Goal: Check status: Check status

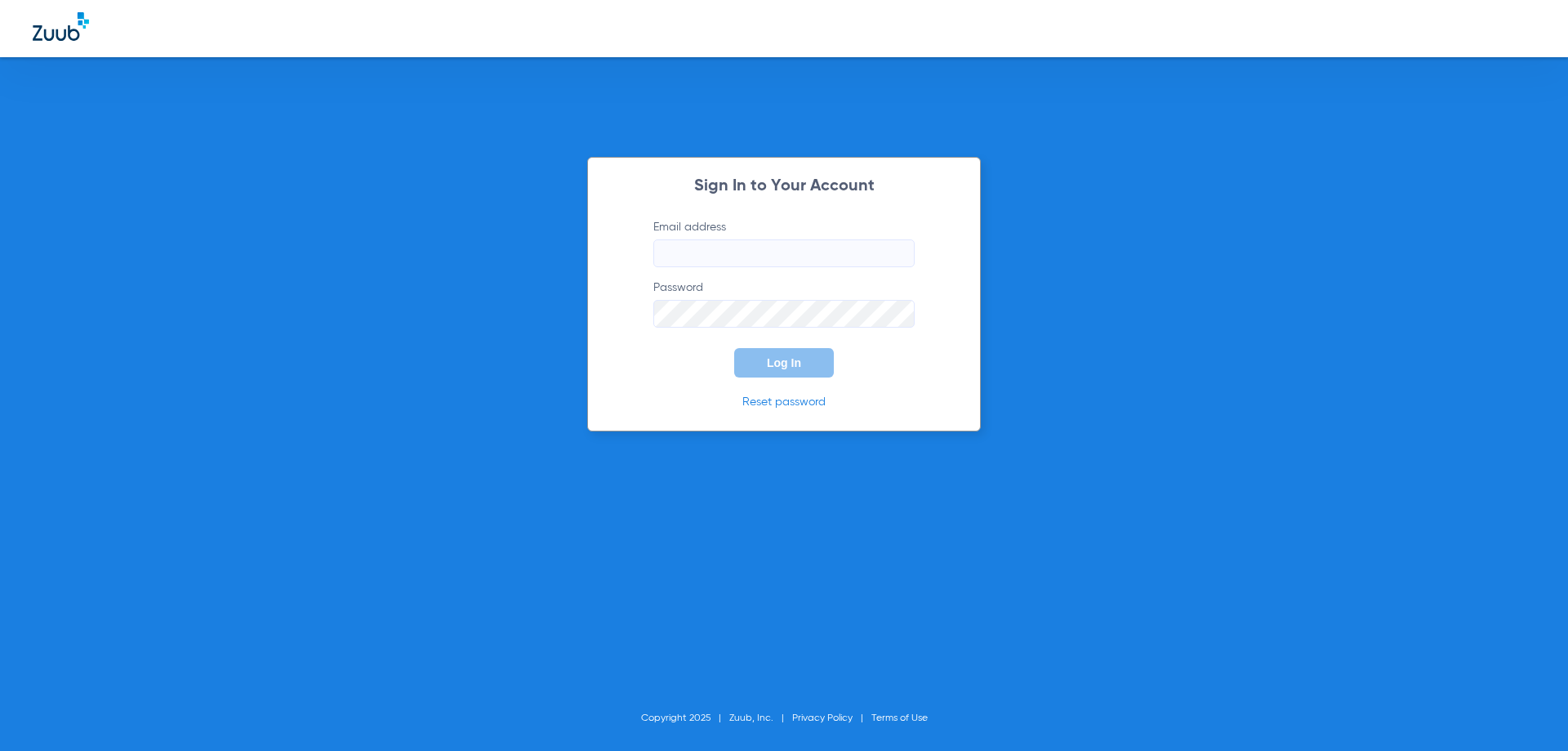
type input "[EMAIL_ADDRESS][DOMAIN_NAME]"
click at [800, 358] on span "Log In" at bounding box center [784, 362] width 35 height 13
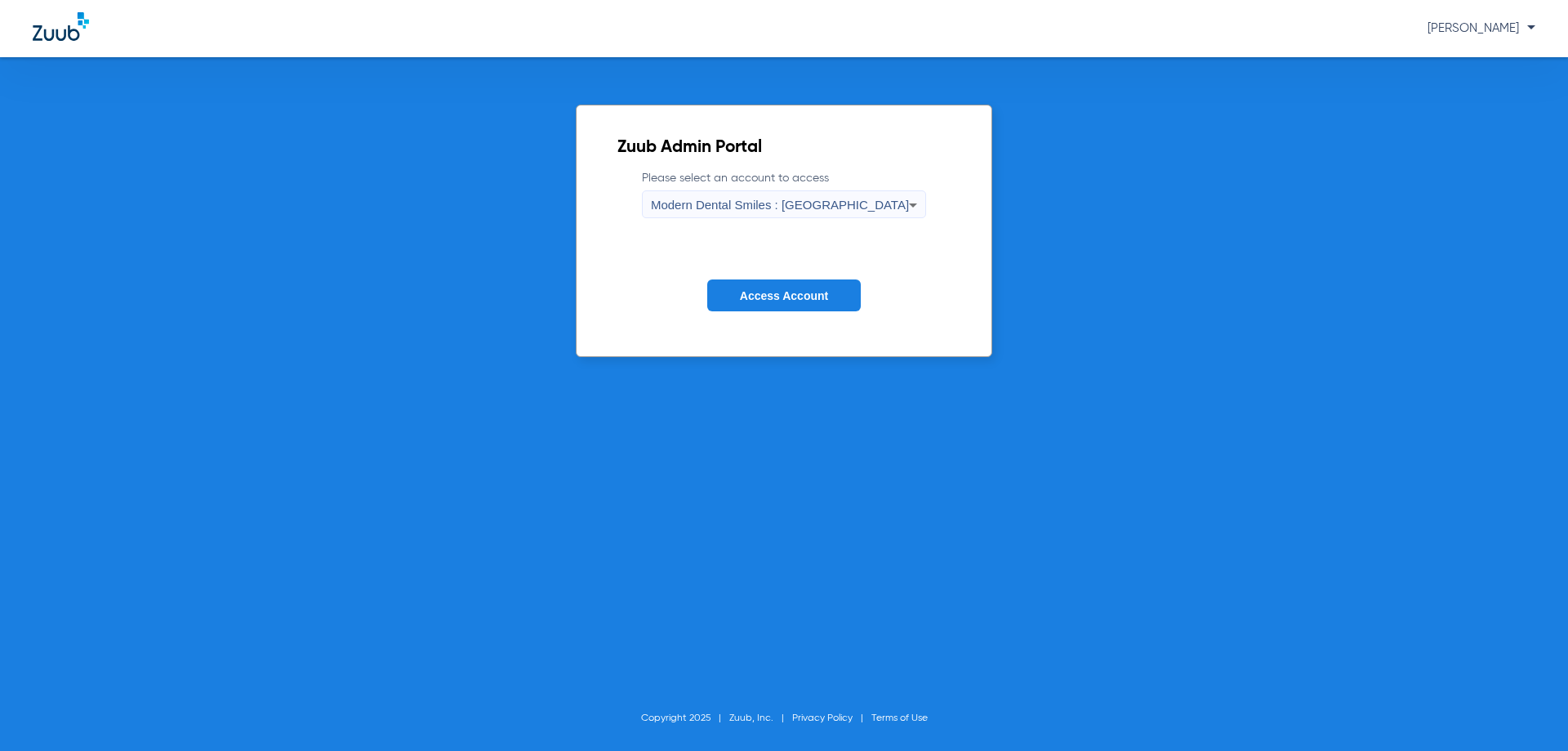
click at [903, 202] on icon at bounding box center [913, 205] width 20 height 20
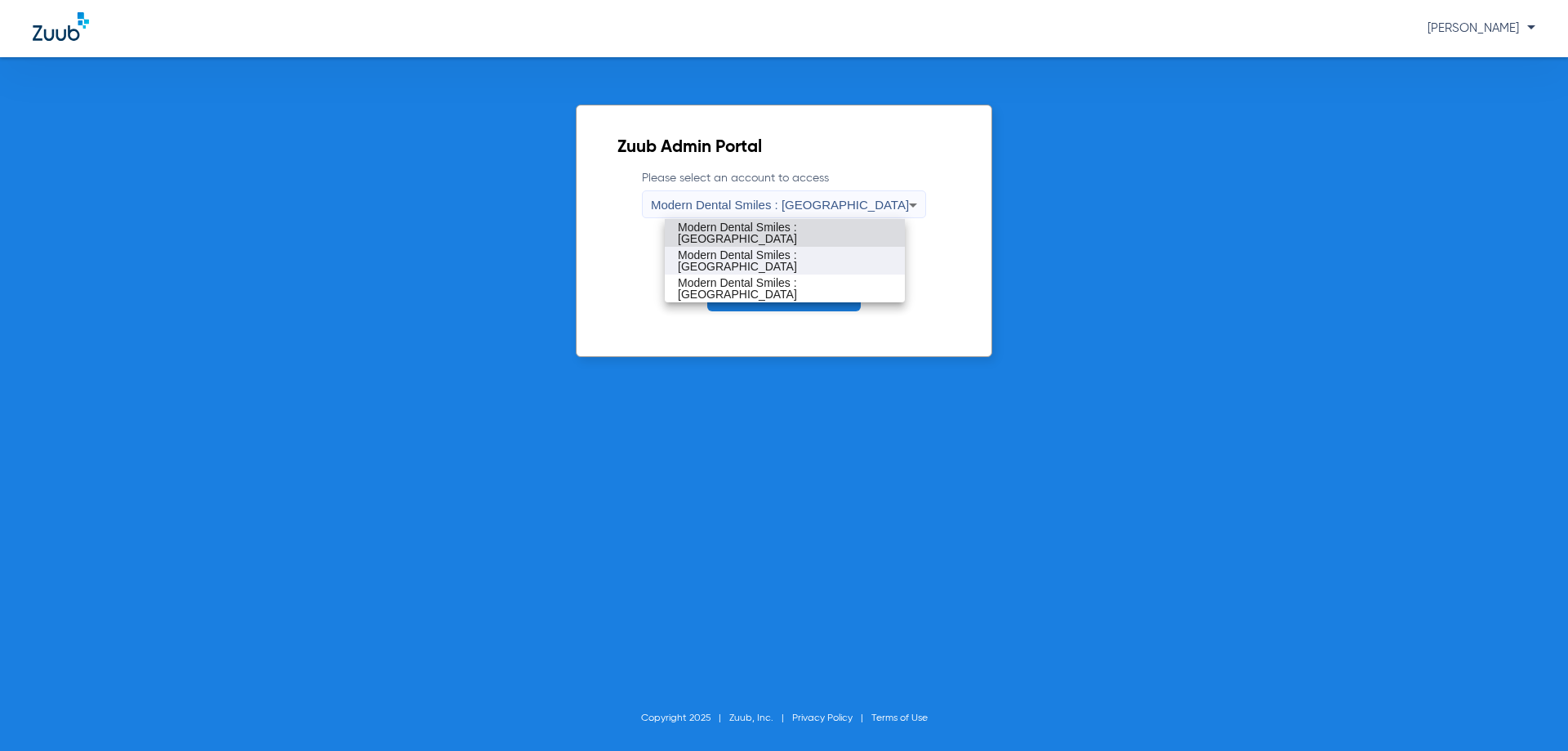
click at [814, 261] on span "Modern Dental Smiles : [GEOGRAPHIC_DATA]" at bounding box center [784, 260] width 214 height 23
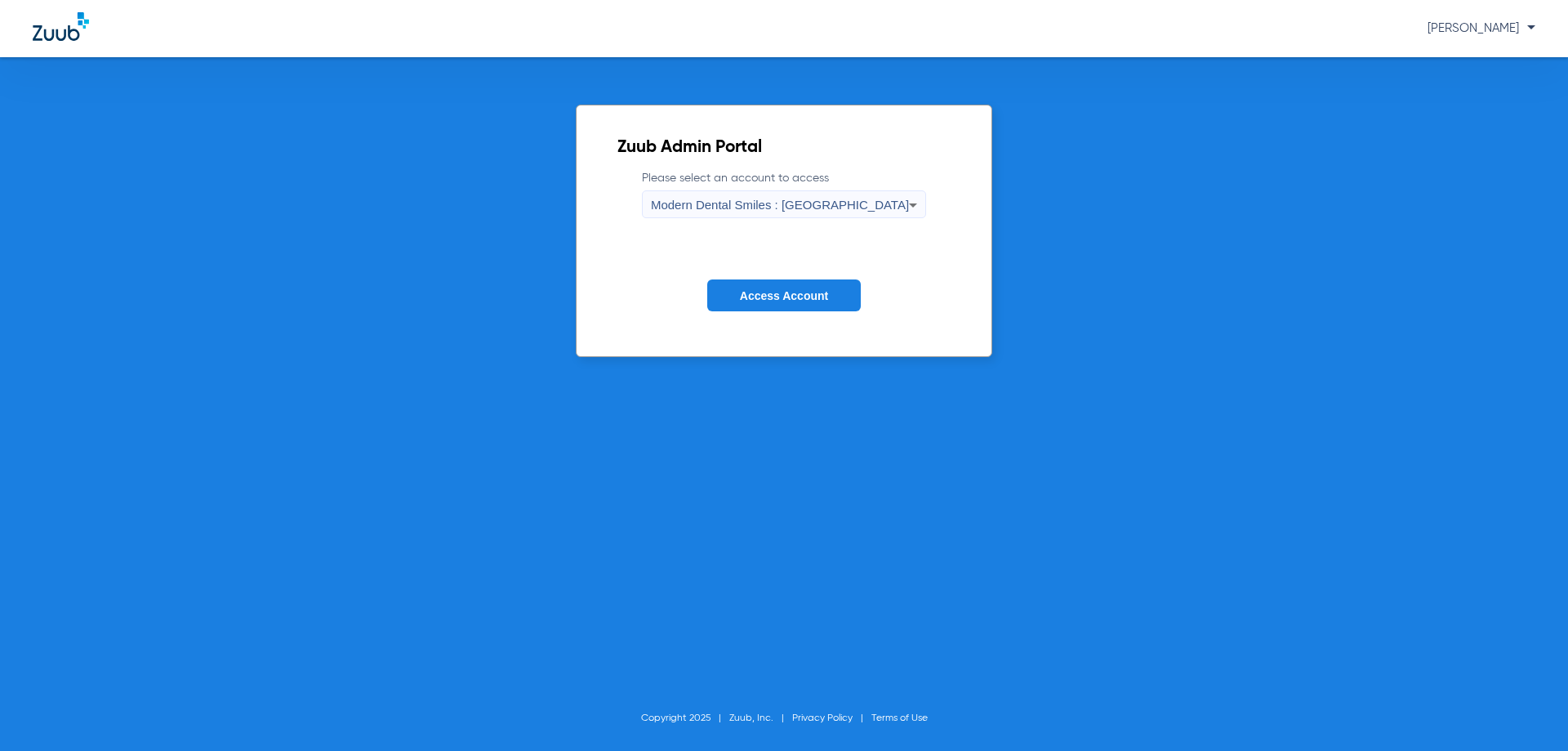
click at [788, 286] on button "Access Account" at bounding box center [784, 295] width 154 height 32
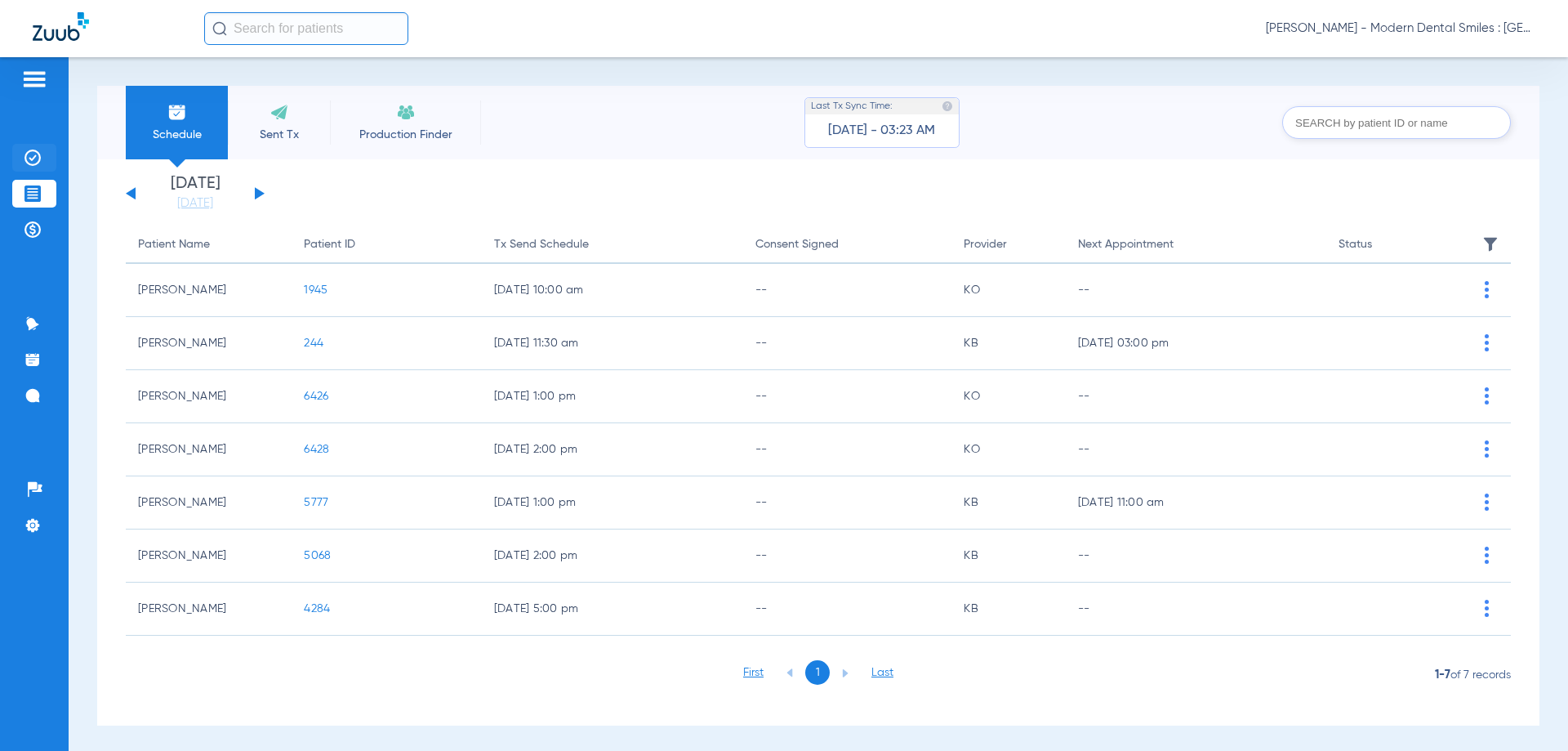
click at [34, 158] on img at bounding box center [33, 157] width 17 height 17
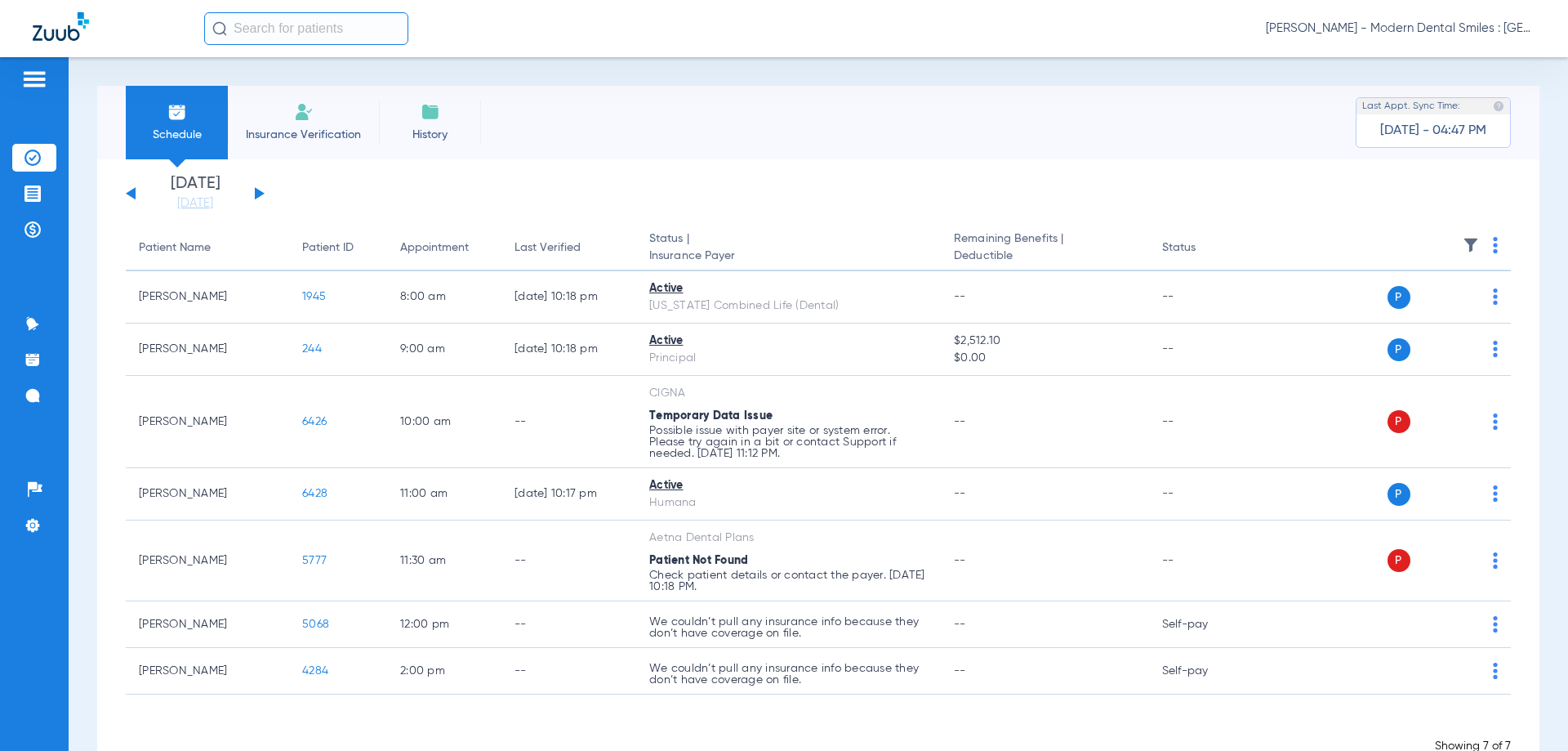
click at [254, 191] on div "[DATE] [DATE] [DATE] [DATE] [DATE] [DATE] [DATE] [DATE] [DATE] [DATE] [DATE] [D…" at bounding box center [194, 193] width 139 height 36
click at [256, 191] on button at bounding box center [260, 193] width 10 height 12
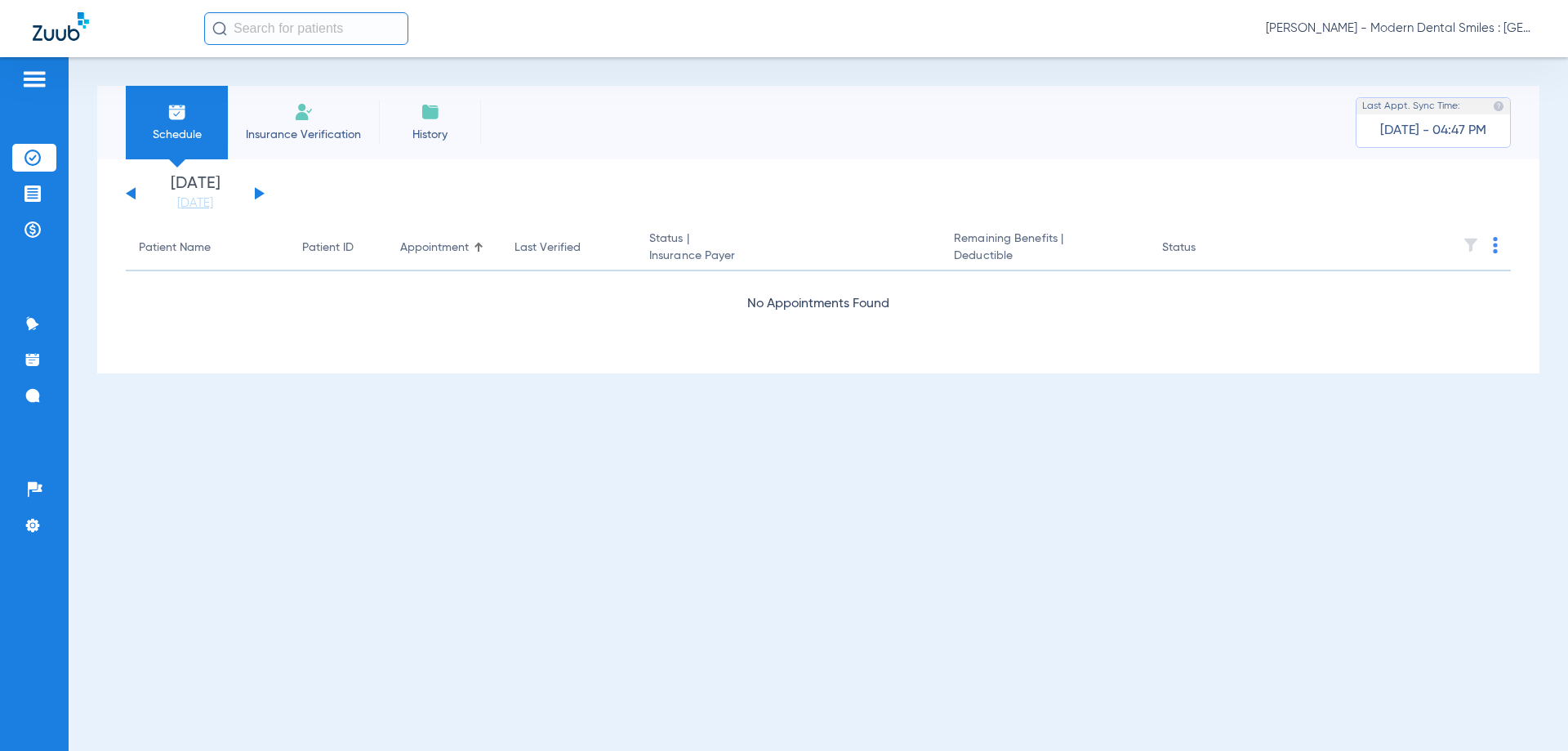
click at [256, 191] on button at bounding box center [260, 193] width 10 height 12
